Goal: Information Seeking & Learning: Learn about a topic

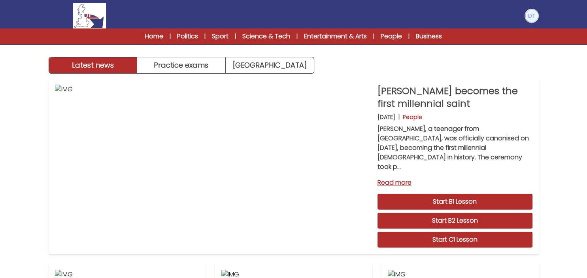
click at [529, 13] on img at bounding box center [531, 15] width 13 height 13
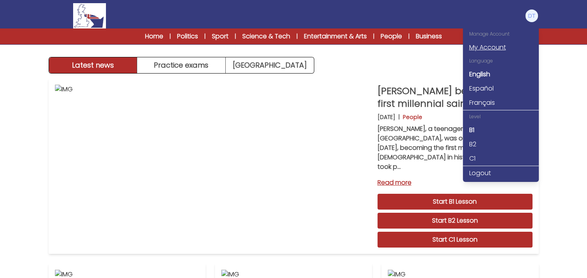
click at [502, 44] on link "My Account" at bounding box center [501, 47] width 76 height 14
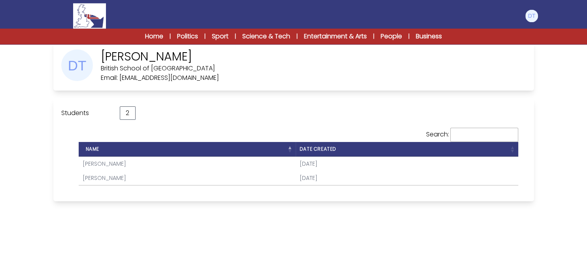
scroll to position [44, 0]
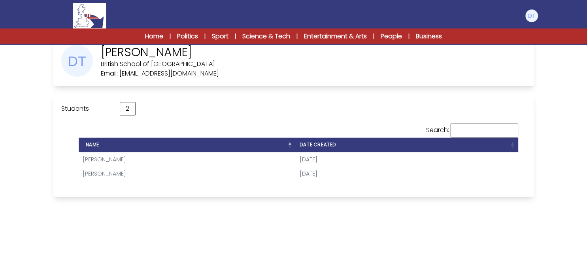
click at [314, 35] on link "Entertainment & Arts" at bounding box center [335, 36] width 63 height 9
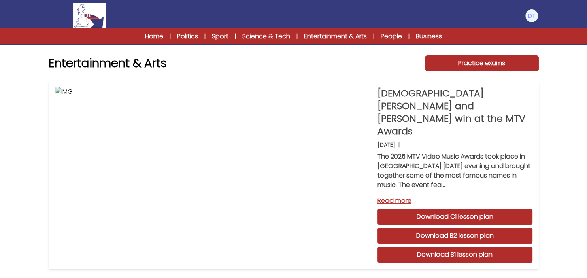
click at [270, 34] on link "Science & Tech" at bounding box center [266, 36] width 48 height 9
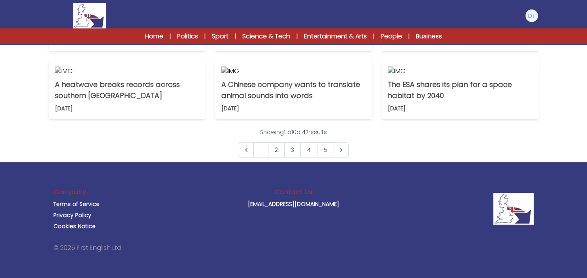
scroll to position [626, 0]
click at [276, 157] on link "2" at bounding box center [276, 149] width 17 height 15
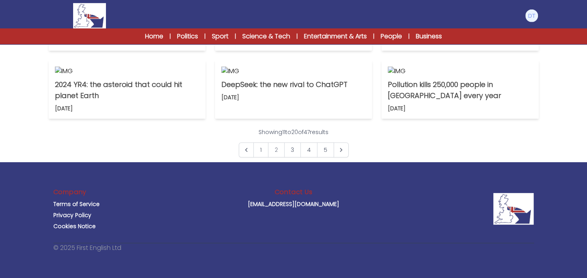
scroll to position [500, 0]
click at [147, 76] on img at bounding box center [127, 70] width 144 height 9
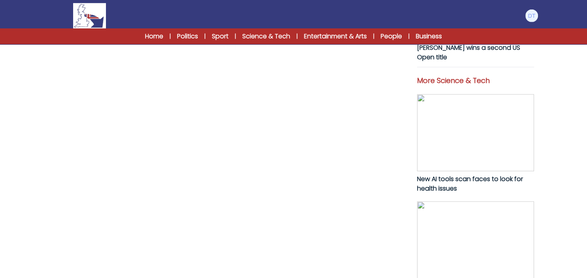
scroll to position [333, 0]
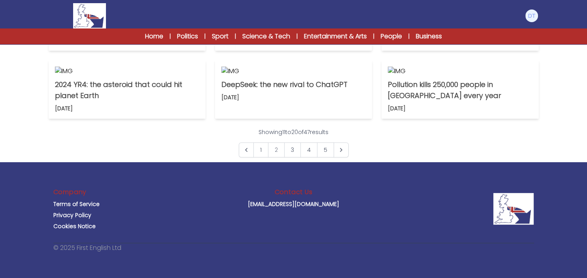
scroll to position [649, 0]
click at [260, 153] on link "1" at bounding box center [260, 149] width 15 height 15
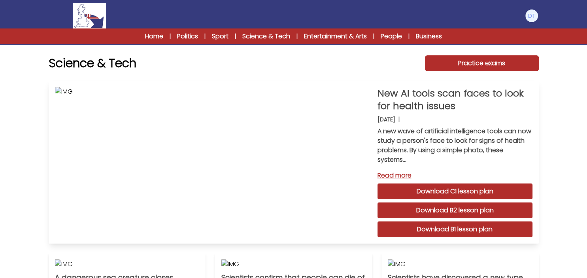
click at [439, 231] on link "Download B1 lesson plan" at bounding box center [454, 229] width 155 height 16
